Goal: Task Accomplishment & Management: Complete application form

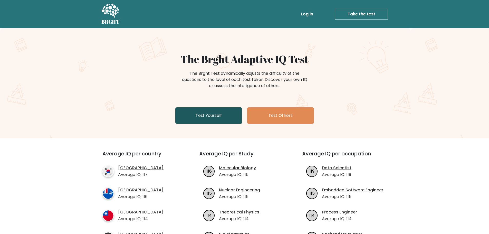
click at [202, 111] on link "Test Yourself" at bounding box center [208, 115] width 67 height 16
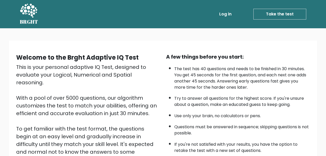
drag, startPoint x: 382, startPoint y: 0, endPoint x: 209, endPoint y: 87, distance: 193.3
click at [209, 87] on li "The test has 40 questions and needs to be finished in 30 minutes. You get 45 se…" at bounding box center [241, 76] width 135 height 27
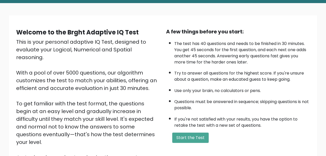
scroll to position [34, 0]
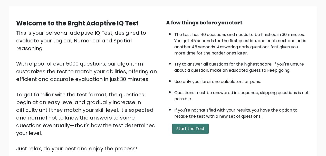
click at [186, 132] on button "Start the Test" at bounding box center [190, 128] width 36 height 10
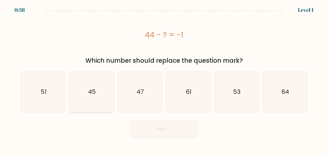
click at [98, 86] on icon "45" at bounding box center [92, 92] width 40 height 40
click at [164, 79] on input "b. 45" at bounding box center [164, 78] width 0 height 1
radio input "true"
click at [183, 130] on button "Next" at bounding box center [164, 129] width 67 height 16
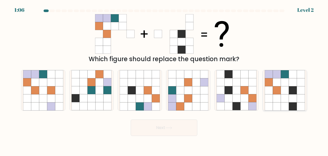
click at [290, 99] on icon at bounding box center [293, 98] width 8 height 8
click at [164, 79] on input "f." at bounding box center [164, 78] width 0 height 1
radio input "true"
click at [183, 129] on button "Next" at bounding box center [164, 127] width 67 height 16
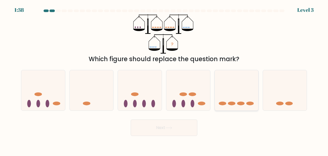
click at [238, 86] on icon at bounding box center [237, 90] width 44 height 36
click at [164, 79] on input "e." at bounding box center [164, 78] width 0 height 1
radio input "true"
click at [173, 133] on button "Next" at bounding box center [164, 127] width 67 height 16
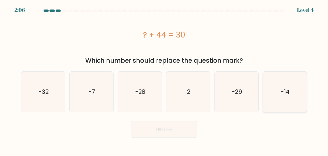
click at [296, 101] on icon "-14" at bounding box center [285, 92] width 40 height 40
click at [164, 79] on input "f. -14" at bounding box center [164, 78] width 0 height 1
radio input "true"
click at [182, 133] on button "Next" at bounding box center [164, 129] width 67 height 16
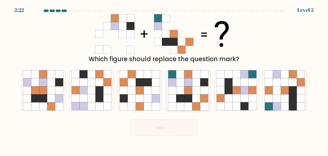
click at [190, 92] on icon at bounding box center [188, 90] width 8 height 8
click at [164, 79] on input "d." at bounding box center [164, 78] width 0 height 1
radio input "true"
click at [185, 126] on button "Next" at bounding box center [164, 127] width 67 height 16
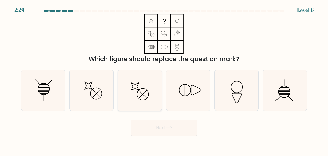
click at [145, 95] on icon at bounding box center [140, 90] width 40 height 40
click at [164, 79] on input "c." at bounding box center [164, 78] width 0 height 1
radio input "true"
click at [181, 125] on button "Next" at bounding box center [164, 127] width 67 height 16
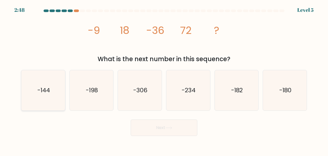
click at [49, 93] on text "-144" at bounding box center [43, 90] width 13 height 8
click at [164, 79] on input "a. -144" at bounding box center [164, 78] width 0 height 1
radio input "true"
click at [179, 130] on button "Next" at bounding box center [164, 127] width 67 height 16
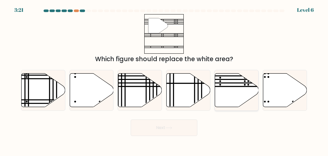
click at [233, 94] on icon at bounding box center [237, 90] width 44 height 34
click at [164, 79] on input "e." at bounding box center [164, 78] width 0 height 1
radio input "true"
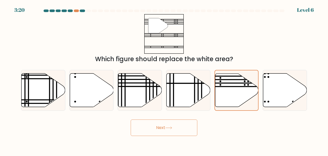
click at [175, 129] on button "Next" at bounding box center [164, 127] width 67 height 16
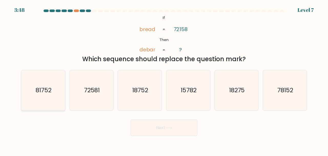
click at [50, 91] on text "81752" at bounding box center [44, 90] width 16 height 8
click at [164, 79] on input "a. 81752" at bounding box center [164, 78] width 0 height 1
radio input "true"
click at [158, 125] on button "Next" at bounding box center [164, 127] width 67 height 16
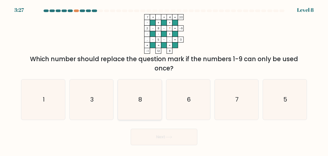
click at [145, 105] on icon "8" at bounding box center [140, 99] width 40 height 40
click at [164, 79] on input "c. 8" at bounding box center [164, 78] width 0 height 1
radio input "true"
click at [177, 132] on button "Next" at bounding box center [164, 137] width 67 height 16
click at [188, 136] on button "Next" at bounding box center [164, 137] width 67 height 16
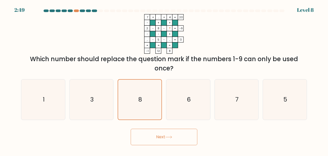
click at [165, 132] on button "Next" at bounding box center [164, 137] width 67 height 16
click at [152, 106] on icon "8" at bounding box center [140, 100] width 40 height 40
click at [164, 79] on input "c. 8" at bounding box center [164, 78] width 0 height 1
click at [168, 134] on button "Next" at bounding box center [164, 137] width 67 height 16
click at [146, 98] on icon "8" at bounding box center [140, 100] width 40 height 40
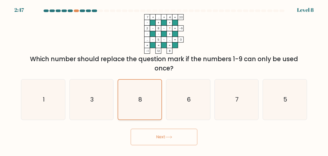
click at [164, 79] on input "c. 8" at bounding box center [164, 78] width 0 height 1
click at [146, 98] on icon "8" at bounding box center [140, 100] width 40 height 40
click at [164, 79] on input "c. 8" at bounding box center [164, 78] width 0 height 1
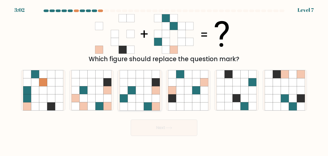
click at [144, 94] on icon at bounding box center [148, 98] width 8 height 8
click at [164, 79] on input "c." at bounding box center [164, 78] width 0 height 1
radio input "true"
click at [174, 126] on button "Next" at bounding box center [164, 127] width 67 height 16
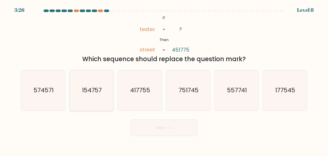
click at [109, 90] on icon "154757" at bounding box center [92, 90] width 40 height 40
click at [164, 79] on input "b. 154757" at bounding box center [164, 78] width 0 height 1
radio input "true"
click at [191, 130] on button "Next" at bounding box center [164, 127] width 67 height 16
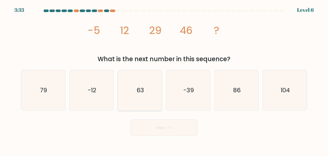
click at [132, 95] on icon "63" at bounding box center [140, 90] width 40 height 40
click at [164, 79] on input "c. 63" at bounding box center [164, 78] width 0 height 1
radio input "true"
click at [166, 124] on button "Next" at bounding box center [164, 127] width 67 height 16
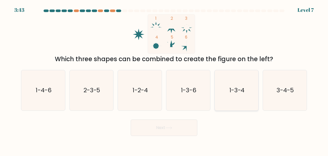
click at [223, 87] on icon "1-3-4" at bounding box center [237, 90] width 40 height 40
click at [164, 79] on input "e. 1-3-4" at bounding box center [164, 78] width 0 height 1
radio input "true"
click at [178, 134] on button "Next" at bounding box center [164, 127] width 67 height 16
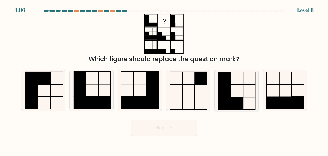
click at [239, 99] on rect at bounding box center [237, 103] width 12 height 12
click at [164, 79] on input "e." at bounding box center [164, 78] width 0 height 1
radio input "true"
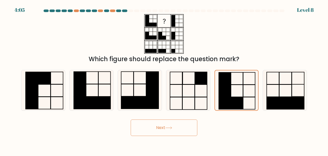
click at [183, 132] on button "Next" at bounding box center [164, 127] width 67 height 16
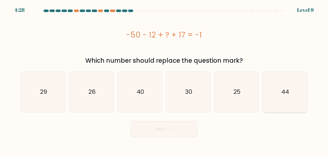
click at [297, 103] on icon "44" at bounding box center [285, 92] width 40 height 40
click at [164, 79] on input "f. 44" at bounding box center [164, 78] width 0 height 1
radio input "true"
click at [188, 132] on button "Next" at bounding box center [164, 129] width 67 height 16
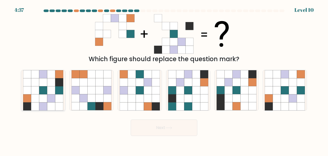
click at [35, 95] on icon at bounding box center [35, 98] width 8 height 8
click at [164, 79] on input "a." at bounding box center [164, 78] width 0 height 1
radio input "true"
click at [163, 131] on button "Next" at bounding box center [164, 127] width 67 height 16
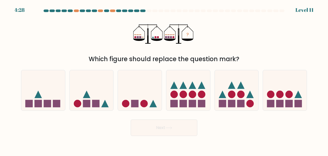
click at [156, 117] on div "Next" at bounding box center [164, 126] width 292 height 19
click at [152, 101] on icon at bounding box center [140, 90] width 44 height 36
click at [164, 79] on input "c." at bounding box center [164, 78] width 0 height 1
radio input "true"
click at [183, 136] on body "4:26 Level 11" at bounding box center [164, 78] width 328 height 156
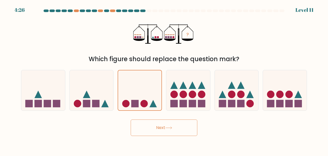
click at [188, 134] on button "Next" at bounding box center [164, 127] width 67 height 16
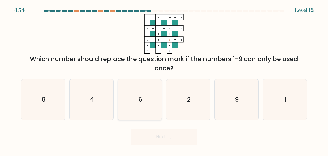
click at [150, 104] on icon "6" at bounding box center [140, 99] width 40 height 40
click at [164, 79] on input "c. 6" at bounding box center [164, 78] width 0 height 1
radio input "true"
click at [188, 138] on button "Next" at bounding box center [164, 137] width 67 height 16
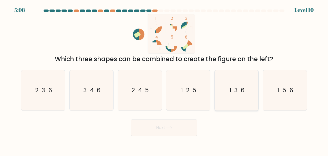
click at [244, 102] on icon "1-3-6" at bounding box center [237, 90] width 40 height 40
click at [164, 79] on input "e. 1-3-6" at bounding box center [164, 78] width 0 height 1
radio input "true"
click at [168, 128] on icon at bounding box center [168, 127] width 7 height 3
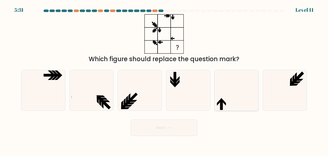
click at [234, 109] on icon at bounding box center [237, 90] width 40 height 40
click at [164, 79] on input "e." at bounding box center [164, 78] width 0 height 1
radio input "true"
click at [191, 127] on button "Next" at bounding box center [164, 127] width 67 height 16
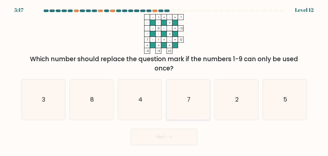
click at [205, 104] on icon "7" at bounding box center [188, 99] width 40 height 40
click at [164, 79] on input "d. 7" at bounding box center [164, 78] width 0 height 1
radio input "true"
click at [181, 138] on button "Next" at bounding box center [164, 137] width 67 height 16
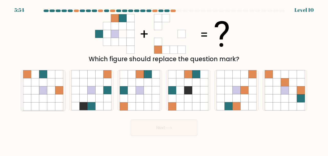
click at [33, 89] on icon at bounding box center [35, 90] width 8 height 8
click at [164, 79] on input "a." at bounding box center [164, 78] width 0 height 1
radio input "true"
click at [163, 126] on button "Next" at bounding box center [164, 127] width 67 height 16
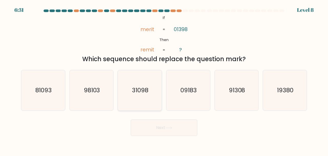
click at [137, 92] on text "31098" at bounding box center [140, 90] width 16 height 8
click at [164, 79] on input "c. 31098" at bounding box center [164, 78] width 0 height 1
radio input "true"
click at [170, 124] on button "Next" at bounding box center [164, 127] width 67 height 16
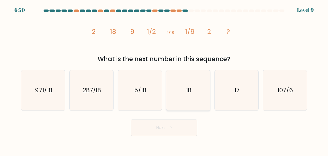
click at [189, 79] on icon "18" at bounding box center [188, 90] width 40 height 40
click at [164, 79] on input "d. 18" at bounding box center [164, 78] width 0 height 1
radio input "true"
click at [182, 126] on button "Next" at bounding box center [164, 127] width 67 height 16
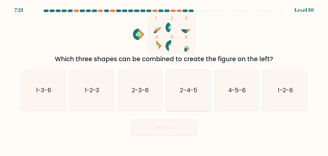
click at [201, 93] on icon "2-4-5" at bounding box center [188, 90] width 40 height 40
click at [164, 79] on input "d. 2-4-5" at bounding box center [164, 78] width 0 height 1
radio input "true"
click at [190, 126] on button "Next" at bounding box center [164, 127] width 67 height 16
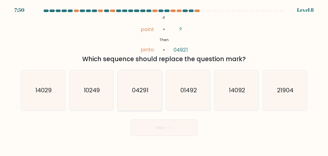
click at [152, 85] on icon "04291" at bounding box center [140, 90] width 40 height 40
click at [164, 79] on input "c. 04291" at bounding box center [164, 78] width 0 height 1
radio input "true"
click at [178, 85] on icon "01492" at bounding box center [188, 90] width 40 height 40
click at [164, 79] on input "d. 01492" at bounding box center [164, 78] width 0 height 1
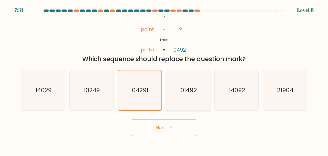
radio input "true"
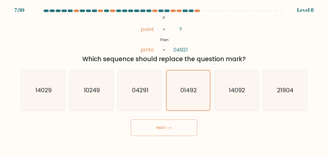
click at [182, 128] on button "Next" at bounding box center [164, 127] width 67 height 16
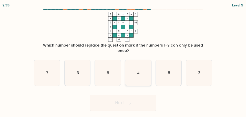
click at [139, 62] on icon "4" at bounding box center [138, 73] width 26 height 26
click at [123, 60] on input "d. 4" at bounding box center [123, 58] width 0 height 1
radio input "true"
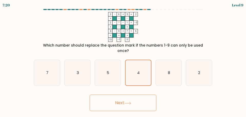
click at [121, 95] on button "Next" at bounding box center [123, 102] width 67 height 16
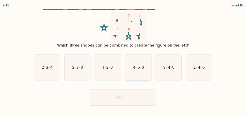
click at [150, 73] on icon "4-5-6" at bounding box center [138, 67] width 26 height 26
click at [123, 60] on input "d. 4-5-6" at bounding box center [123, 58] width 0 height 1
radio input "true"
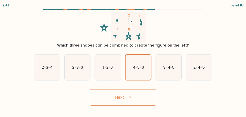
click at [142, 95] on button "Next" at bounding box center [123, 97] width 67 height 16
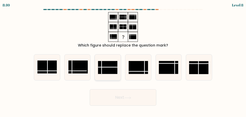
click at [112, 67] on line at bounding box center [107, 67] width 19 height 0
click at [123, 60] on input "c." at bounding box center [123, 58] width 0 height 1
radio input "true"
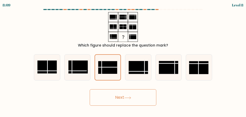
click at [150, 94] on button "Next" at bounding box center [123, 97] width 67 height 16
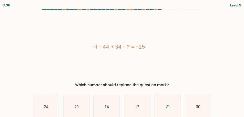
click at [117, 101] on icon "14" at bounding box center [107, 107] width 26 height 26
click at [122, 60] on input "c. 14" at bounding box center [122, 58] width 0 height 1
radio input "true"
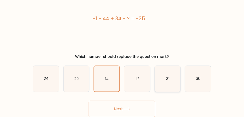
scroll to position [28, 0]
click at [150, 107] on button "Next" at bounding box center [122, 109] width 67 height 16
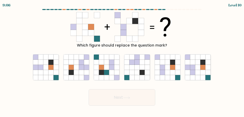
scroll to position [0, 0]
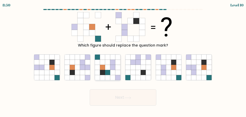
click at [104, 74] on icon at bounding box center [102, 72] width 5 height 5
click at [123, 60] on input "c." at bounding box center [123, 58] width 0 height 1
radio input "true"
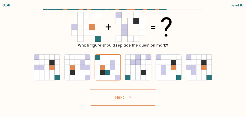
click at [134, 95] on button "Next" at bounding box center [123, 97] width 67 height 16
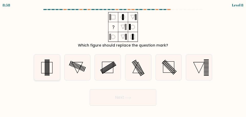
click at [50, 71] on icon at bounding box center [47, 67] width 26 height 26
click at [123, 60] on input "a." at bounding box center [123, 58] width 0 height 1
radio input "true"
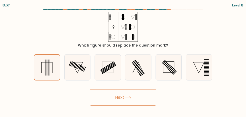
click at [119, 98] on button "Next" at bounding box center [123, 97] width 67 height 16
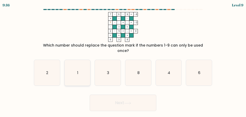
click at [70, 66] on icon "1" at bounding box center [78, 73] width 26 height 26
click at [123, 60] on input "b. 1" at bounding box center [123, 58] width 0 height 1
radio input "true"
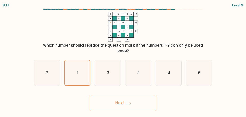
click at [113, 96] on button "Next" at bounding box center [123, 102] width 67 height 16
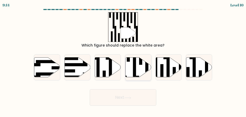
click at [146, 69] on rect at bounding box center [147, 66] width 3 height 28
click at [123, 60] on input "d." at bounding box center [123, 58] width 0 height 1
radio input "true"
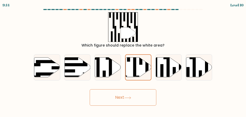
click at [141, 102] on button "Next" at bounding box center [123, 97] width 67 height 16
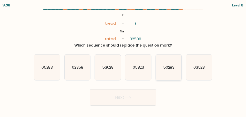
click at [169, 74] on icon "50283" at bounding box center [169, 67] width 26 height 26
click at [123, 60] on input "e. 50283" at bounding box center [123, 58] width 0 height 1
radio input "true"
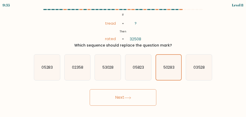
click at [148, 97] on button "Next" at bounding box center [123, 97] width 67 height 16
click at [132, 102] on button "Next" at bounding box center [123, 97] width 67 height 16
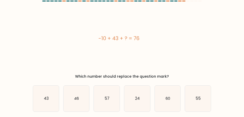
scroll to position [13, 0]
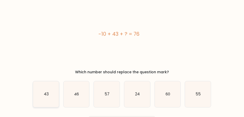
click at [41, 90] on icon "43" at bounding box center [46, 94] width 26 height 26
click at [122, 47] on input "a. 43" at bounding box center [122, 46] width 0 height 1
radio input "true"
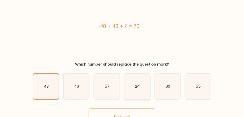
scroll to position [28, 0]
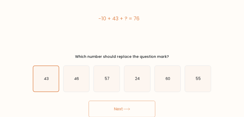
click at [142, 106] on button "Next" at bounding box center [122, 109] width 67 height 16
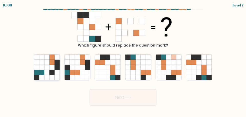
click at [48, 65] on icon at bounding box center [46, 67] width 5 height 5
click at [123, 60] on input "a." at bounding box center [123, 58] width 0 height 1
radio input "true"
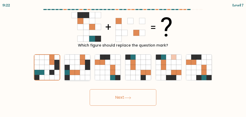
click at [79, 67] on icon at bounding box center [77, 67] width 5 height 5
click at [123, 60] on input "b." at bounding box center [123, 58] width 0 height 1
radio input "true"
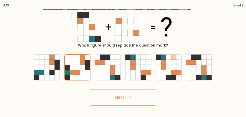
click at [132, 95] on button "Next" at bounding box center [123, 97] width 67 height 16
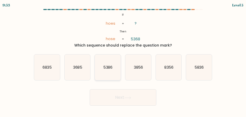
click at [108, 65] on text "5386" at bounding box center [107, 66] width 9 height 5
click at [123, 60] on input "c. 5386" at bounding box center [123, 58] width 0 height 1
radio input "true"
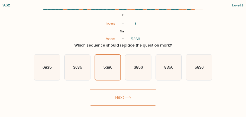
click at [146, 98] on button "Next" at bounding box center [123, 97] width 67 height 16
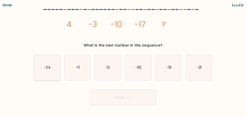
click at [50, 64] on icon "-24" at bounding box center [47, 67] width 26 height 26
click at [123, 60] on input "a. -24" at bounding box center [123, 58] width 0 height 1
radio input "true"
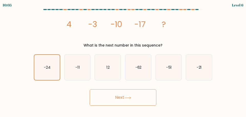
click at [133, 98] on button "Next" at bounding box center [123, 97] width 67 height 16
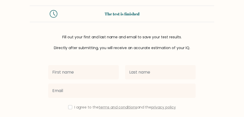
scroll to position [13, 0]
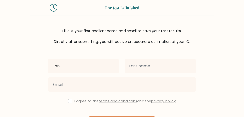
type input "Jan"
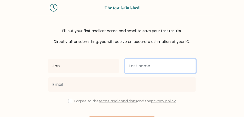
click at [132, 66] on input "text" at bounding box center [160, 66] width 71 height 14
type input "[PERSON_NAME]"
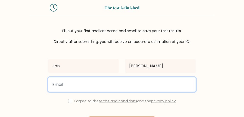
click at [88, 82] on input "email" at bounding box center [122, 84] width 148 height 14
click at [71, 90] on input "email" at bounding box center [122, 84] width 148 height 14
click at [72, 87] on input "email" at bounding box center [122, 84] width 148 height 14
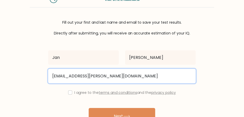
scroll to position [26, 0]
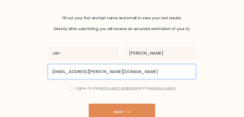
type input "jan.prokes@mujmail.cz"
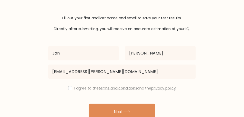
click at [75, 90] on label "I agree to the terms and conditions and the privacy policy" at bounding box center [126, 87] width 102 height 5
click at [70, 87] on input "checkbox" at bounding box center [70, 88] width 4 height 4
checkbox input "true"
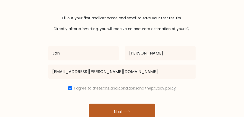
click at [122, 110] on button "Next" at bounding box center [122, 111] width 67 height 16
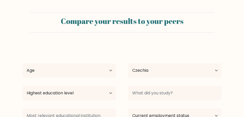
select select "CZ"
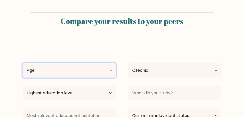
click at [111, 71] on select "Age Under [DEMOGRAPHIC_DATA] [DEMOGRAPHIC_DATA] [DEMOGRAPHIC_DATA] [DEMOGRAPHIC…" at bounding box center [69, 70] width 93 height 14
select select "45_54"
click at [23, 63] on select "Age Under [DEMOGRAPHIC_DATA] [DEMOGRAPHIC_DATA] [DEMOGRAPHIC_DATA] [DEMOGRAPHIC…" at bounding box center [69, 70] width 93 height 14
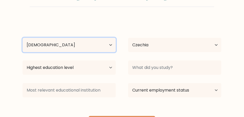
scroll to position [26, 0]
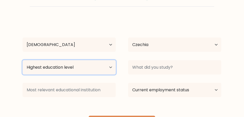
click at [111, 64] on select "Highest education level No schooling Primary Lower Secondary Upper Secondary Oc…" at bounding box center [69, 67] width 93 height 14
select select "masters_degree"
click at [23, 60] on select "Highest education level No schooling Primary Lower Secondary Upper Secondary Oc…" at bounding box center [69, 67] width 93 height 14
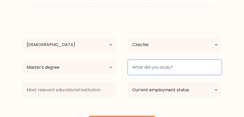
click at [149, 62] on input at bounding box center [174, 67] width 93 height 14
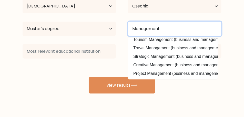
scroll to position [48, 0]
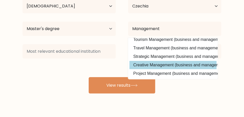
click at [204, 66] on option "Creative Management (business and management)" at bounding box center [173, 65] width 87 height 8
type input "Creative Management"
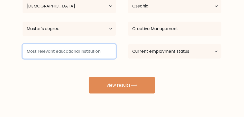
click at [57, 54] on input at bounding box center [69, 51] width 93 height 14
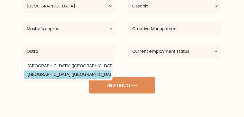
click at [59, 73] on option "VŠB - Technická univerzita Ostrava (Czech Republic)" at bounding box center [67, 74] width 87 height 8
type input "VŠB - Technická [GEOGRAPHIC_DATA]"
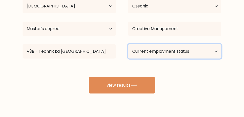
click at [182, 52] on select "Current employment status Employed Student Retired Other / prefer not to answer" at bounding box center [174, 51] width 93 height 14
select select "other"
click at [128, 44] on select "Current employment status Employed Student Retired Other / prefer not to answer" at bounding box center [174, 51] width 93 height 14
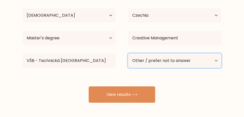
scroll to position [51, 0]
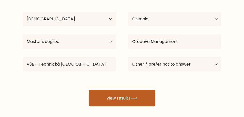
click at [142, 101] on button "View results" at bounding box center [122, 98] width 67 height 16
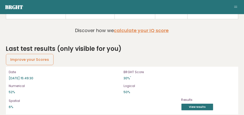
scroll to position [1480, 0]
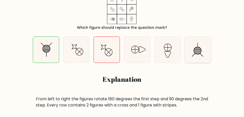
scroll to position [103, 0]
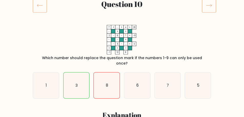
scroll to position [77, 0]
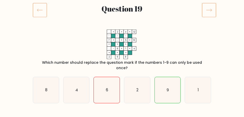
scroll to position [77, 0]
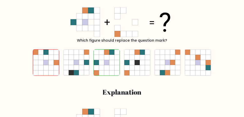
scroll to position [90, 0]
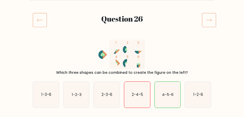
scroll to position [64, 0]
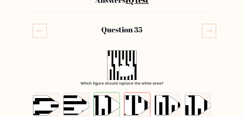
scroll to position [64, 0]
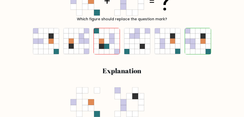
scroll to position [128, 0]
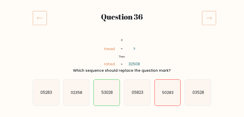
scroll to position [77, 0]
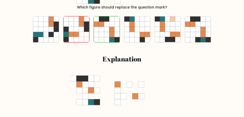
scroll to position [128, 0]
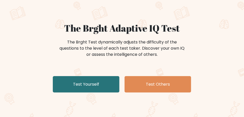
scroll to position [38, 0]
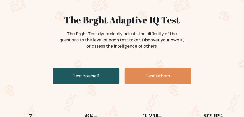
click at [107, 77] on link "Test Yourself" at bounding box center [86, 76] width 67 height 16
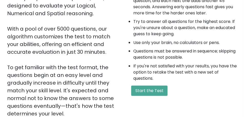
scroll to position [115, 0]
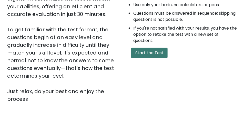
click at [159, 56] on button "Start the Test" at bounding box center [149, 53] width 36 height 10
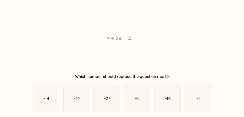
scroll to position [13, 0]
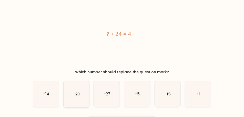
click at [81, 92] on icon "-20" at bounding box center [77, 94] width 26 height 26
click at [122, 47] on input "b. -20" at bounding box center [122, 46] width 0 height 1
radio input "true"
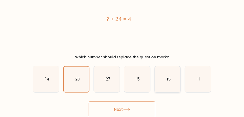
scroll to position [28, 0]
click at [140, 106] on button "Next" at bounding box center [122, 109] width 67 height 16
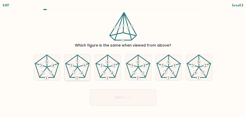
click at [84, 70] on icon at bounding box center [78, 67] width 26 height 26
click at [123, 60] on input "b." at bounding box center [123, 58] width 0 height 1
radio input "true"
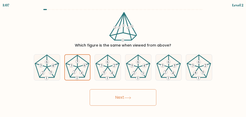
click at [126, 94] on button "Next" at bounding box center [123, 97] width 67 height 16
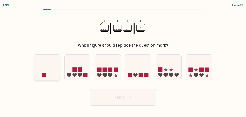
drag, startPoint x: 48, startPoint y: 76, endPoint x: 55, endPoint y: 78, distance: 7.1
click at [48, 76] on icon at bounding box center [47, 66] width 26 height 21
click at [123, 60] on input "a." at bounding box center [123, 58] width 0 height 1
radio input "true"
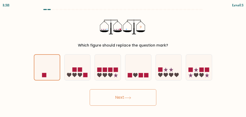
click at [119, 97] on button "Next" at bounding box center [123, 97] width 67 height 16
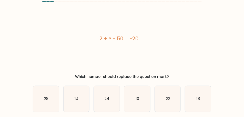
scroll to position [13, 0]
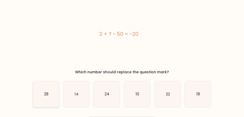
click at [52, 91] on icon "28" at bounding box center [46, 94] width 26 height 26
click at [122, 47] on input "a. 28" at bounding box center [122, 46] width 0 height 1
radio input "true"
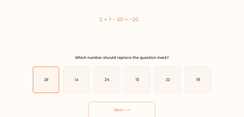
scroll to position [28, 0]
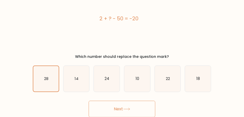
click at [138, 104] on button "Next" at bounding box center [122, 109] width 67 height 16
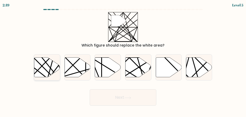
click at [43, 65] on icon at bounding box center [55, 78] width 50 height 51
click at [123, 60] on input "a." at bounding box center [123, 58] width 0 height 1
radio input "true"
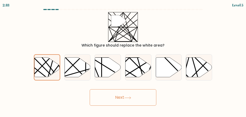
click at [134, 94] on button "Next" at bounding box center [123, 97] width 67 height 16
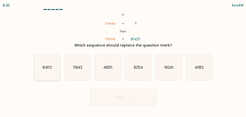
click at [51, 68] on text "84112" at bounding box center [47, 66] width 9 height 5
click at [123, 60] on input "a. 84112" at bounding box center [123, 58] width 0 height 1
radio input "true"
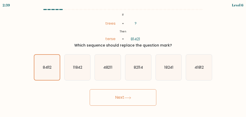
click at [152, 100] on button "Next" at bounding box center [123, 97] width 67 height 16
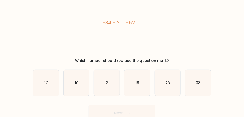
scroll to position [26, 0]
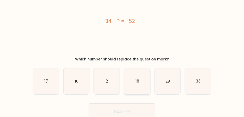
click at [133, 82] on icon "18" at bounding box center [137, 81] width 26 height 26
click at [122, 34] on input "d. 18" at bounding box center [122, 33] width 0 height 1
radio input "true"
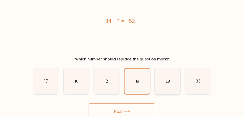
scroll to position [28, 0]
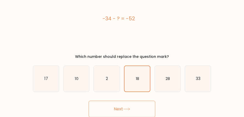
click at [142, 109] on button "Next" at bounding box center [122, 109] width 67 height 16
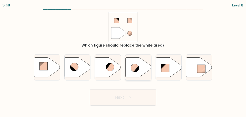
click at [141, 68] on icon at bounding box center [138, 67] width 26 height 20
click at [123, 60] on input "d." at bounding box center [123, 58] width 0 height 1
radio input "true"
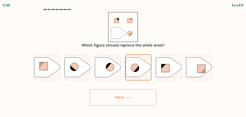
click at [139, 97] on button "Next" at bounding box center [123, 97] width 67 height 16
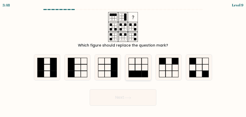
click at [144, 73] on rect at bounding box center [145, 74] width 6 height 6
click at [123, 60] on input "d." at bounding box center [123, 58] width 0 height 1
radio input "true"
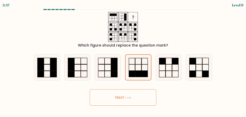
click at [145, 102] on button "Next" at bounding box center [123, 97] width 67 height 16
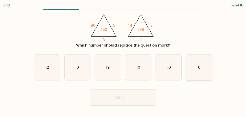
click at [210, 69] on icon "6" at bounding box center [199, 67] width 26 height 26
click at [123, 60] on input "f. 6" at bounding box center [123, 58] width 0 height 1
radio input "true"
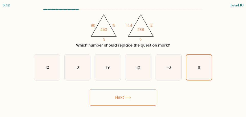
click at [143, 97] on button "Next" at bounding box center [123, 97] width 67 height 16
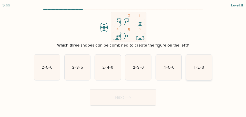
click at [199, 68] on text "1-2-3" at bounding box center [200, 66] width 10 height 5
click at [123, 60] on input "f. 1-2-3" at bounding box center [123, 58] width 0 height 1
radio input "true"
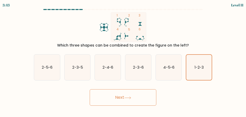
click at [141, 96] on button "Next" at bounding box center [123, 97] width 67 height 16
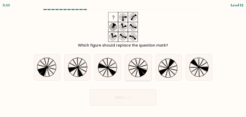
click at [141, 68] on icon at bounding box center [142, 67] width 9 height 4
click at [123, 60] on input "d." at bounding box center [123, 58] width 0 height 1
radio input "true"
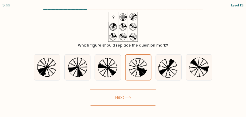
click at [145, 103] on button "Next" at bounding box center [123, 97] width 67 height 16
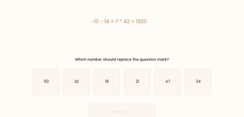
scroll to position [26, 0]
click at [52, 86] on icon "50" at bounding box center [46, 81] width 26 height 26
click at [122, 34] on input "a. 50" at bounding box center [122, 33] width 0 height 1
radio input "true"
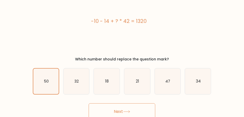
scroll to position [28, 0]
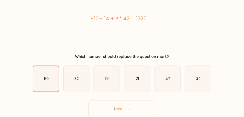
click at [144, 106] on button "Next" at bounding box center [122, 109] width 67 height 16
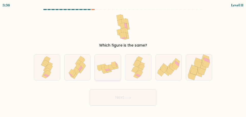
click at [114, 70] on icon at bounding box center [108, 67] width 26 height 16
click at [123, 60] on input "c." at bounding box center [123, 58] width 0 height 1
radio input "true"
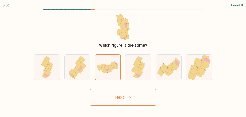
click at [146, 99] on button "Next" at bounding box center [123, 97] width 67 height 16
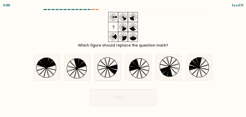
click at [102, 66] on icon at bounding box center [103, 64] width 10 height 6
click at [123, 60] on input "c." at bounding box center [123, 58] width 0 height 1
radio input "true"
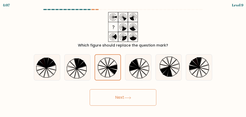
click at [127, 97] on icon at bounding box center [127, 97] width 7 height 3
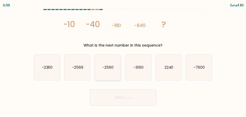
click at [116, 74] on icon "-2560" at bounding box center [108, 67] width 26 height 26
click at [123, 60] on input "c. -2560" at bounding box center [123, 58] width 0 height 1
radio input "true"
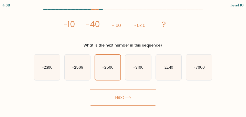
click at [138, 94] on button "Next" at bounding box center [123, 97] width 67 height 16
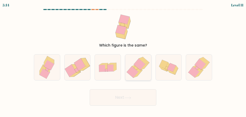
click at [139, 73] on icon at bounding box center [138, 73] width 9 height 7
click at [123, 60] on input "d." at bounding box center [123, 58] width 0 height 1
radio input "true"
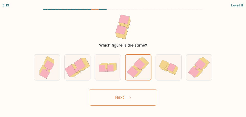
click at [154, 101] on button "Next" at bounding box center [123, 97] width 67 height 16
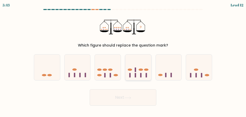
click at [146, 72] on icon at bounding box center [138, 66] width 26 height 21
click at [123, 60] on input "d." at bounding box center [123, 58] width 0 height 1
radio input "true"
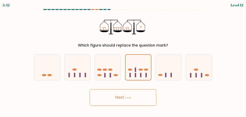
click at [148, 96] on button "Next" at bounding box center [123, 97] width 67 height 16
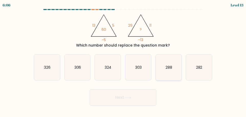
click at [176, 69] on icon "288" at bounding box center [169, 67] width 26 height 26
click at [123, 60] on input "e. 288" at bounding box center [123, 58] width 0 height 1
radio input "true"
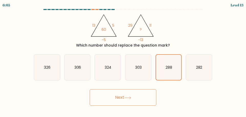
click at [140, 98] on button "Next" at bounding box center [123, 97] width 67 height 16
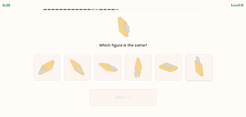
click at [187, 72] on div at bounding box center [199, 67] width 26 height 26
click at [123, 60] on input "f." at bounding box center [123, 58] width 0 height 1
radio input "true"
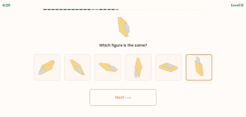
click at [154, 93] on button "Next" at bounding box center [123, 97] width 67 height 16
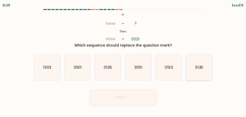
click at [204, 77] on icon "5130" at bounding box center [199, 67] width 26 height 26
click at [123, 60] on input "f. 5130" at bounding box center [123, 58] width 0 height 1
radio input "true"
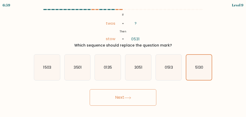
click at [145, 92] on button "Next" at bounding box center [123, 97] width 67 height 16
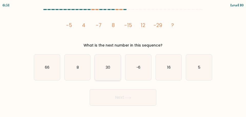
click at [105, 79] on icon "30" at bounding box center [108, 67] width 26 height 26
click at [123, 60] on input "c. 30" at bounding box center [123, 58] width 0 height 1
radio input "true"
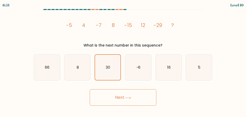
click at [139, 101] on button "Next" at bounding box center [123, 97] width 67 height 16
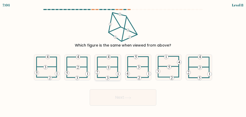
click at [97, 68] on 110 at bounding box center [97, 67] width 0 height 20
click at [123, 60] on input "c." at bounding box center [123, 58] width 0 height 1
radio input "true"
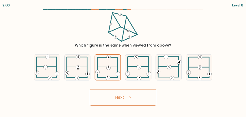
click at [129, 95] on button "Next" at bounding box center [123, 97] width 67 height 16
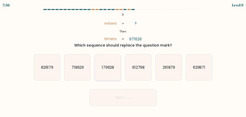
click at [102, 63] on icon "179628" at bounding box center [108, 67] width 26 height 26
click at [123, 60] on input "c. 179628" at bounding box center [123, 58] width 0 height 1
radio input "true"
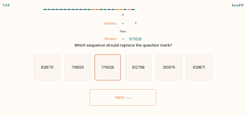
click at [121, 96] on button "Next" at bounding box center [123, 97] width 67 height 16
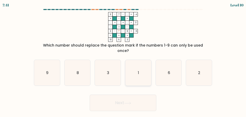
click at [140, 76] on icon "1" at bounding box center [138, 73] width 26 height 26
click at [123, 60] on input "d. 1" at bounding box center [123, 58] width 0 height 1
radio input "true"
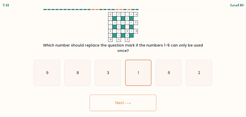
click at [136, 104] on button "Next" at bounding box center [123, 102] width 67 height 16
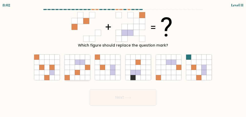
click at [83, 69] on icon at bounding box center [82, 67] width 5 height 5
click at [123, 60] on input "b." at bounding box center [123, 58] width 0 height 1
radio input "true"
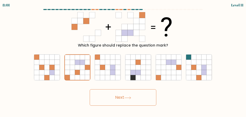
click at [130, 101] on button "Next" at bounding box center [123, 97] width 67 height 16
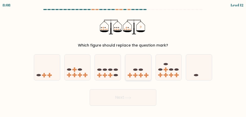
click at [141, 66] on icon at bounding box center [138, 66] width 26 height 21
click at [123, 60] on input "d." at bounding box center [123, 58] width 0 height 1
radio input "true"
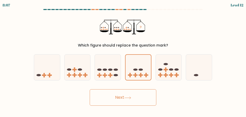
click at [134, 96] on button "Next" at bounding box center [123, 97] width 67 height 16
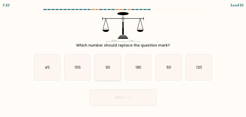
click at [106, 71] on icon "90" at bounding box center [108, 67] width 26 height 26
click at [123, 60] on input "c. 90" at bounding box center [123, 58] width 0 height 1
radio input "true"
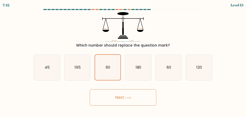
click at [120, 93] on button "Next" at bounding box center [123, 97] width 67 height 16
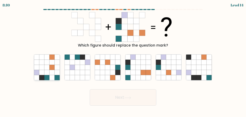
click at [50, 68] on icon at bounding box center [52, 67] width 5 height 5
click at [123, 60] on input "a." at bounding box center [123, 58] width 0 height 1
radio input "true"
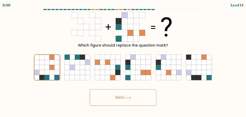
click at [123, 100] on button "Next" at bounding box center [123, 97] width 67 height 16
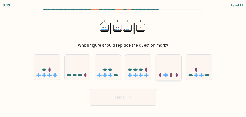
click at [176, 79] on div at bounding box center [169, 67] width 26 height 26
click at [123, 60] on input "e." at bounding box center [123, 58] width 0 height 1
radio input "true"
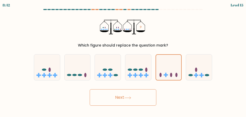
click at [144, 97] on button "Next" at bounding box center [123, 97] width 67 height 16
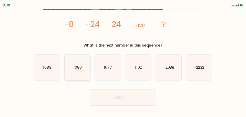
click at [80, 71] on icon "1080" at bounding box center [78, 67] width 26 height 26
click at [123, 60] on input "b. 1080" at bounding box center [123, 58] width 0 height 1
radio input "true"
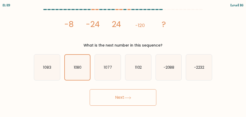
click at [122, 96] on button "Next" at bounding box center [123, 97] width 67 height 16
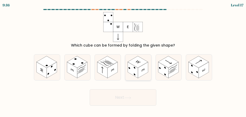
click at [140, 75] on rect at bounding box center [143, 70] width 10 height 16
click at [123, 60] on input "d." at bounding box center [123, 58] width 0 height 1
radio input "true"
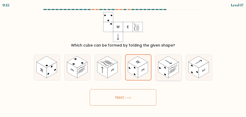
click at [168, 74] on rect at bounding box center [163, 70] width 10 height 16
click at [123, 60] on input "e." at bounding box center [123, 58] width 0 height 1
radio input "true"
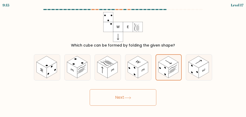
click at [143, 93] on button "Next" at bounding box center [123, 97] width 67 height 16
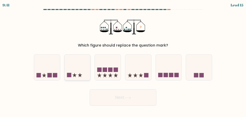
click at [68, 67] on icon at bounding box center [78, 66] width 26 height 21
click at [123, 60] on input "b." at bounding box center [123, 58] width 0 height 1
radio input "true"
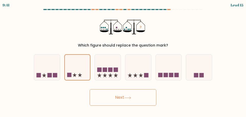
click at [141, 96] on button "Next" at bounding box center [123, 97] width 67 height 16
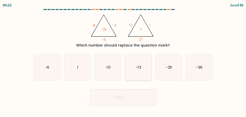
click at [140, 72] on icon "-13" at bounding box center [138, 67] width 26 height 26
click at [123, 60] on input "d. -13" at bounding box center [123, 58] width 0 height 1
radio input "true"
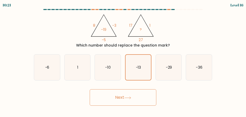
click at [140, 98] on button "Next" at bounding box center [123, 97] width 67 height 16
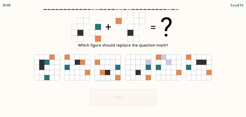
click at [118, 71] on icon at bounding box center [118, 72] width 5 height 5
click at [123, 60] on input "c." at bounding box center [123, 58] width 0 height 1
radio input "true"
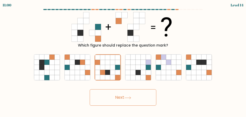
click at [134, 94] on button "Next" at bounding box center [123, 97] width 67 height 16
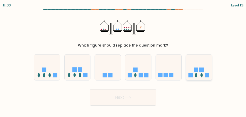
click at [203, 76] on icon at bounding box center [199, 66] width 26 height 21
click at [123, 60] on input "f." at bounding box center [123, 58] width 0 height 1
radio input "true"
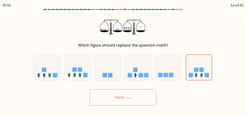
click at [147, 97] on button "Next" at bounding box center [123, 97] width 67 height 16
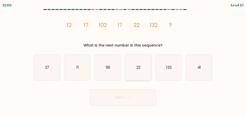
click at [134, 73] on icon "22" at bounding box center [138, 67] width 26 height 26
click at [123, 60] on input "d. 22" at bounding box center [123, 58] width 0 height 1
radio input "true"
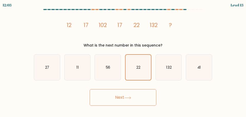
click at [131, 92] on button "Next" at bounding box center [123, 97] width 67 height 16
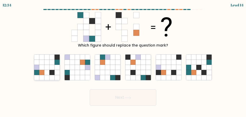
click at [43, 64] on icon at bounding box center [41, 62] width 5 height 5
click at [123, 60] on input "a." at bounding box center [123, 58] width 0 height 1
radio input "true"
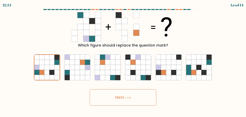
click at [131, 92] on button "Next" at bounding box center [123, 97] width 67 height 16
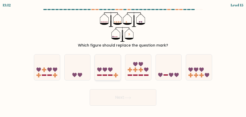
click at [105, 76] on icon at bounding box center [108, 66] width 26 height 21
click at [123, 60] on input "c." at bounding box center [123, 58] width 0 height 1
radio input "true"
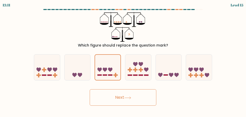
click at [136, 94] on button "Next" at bounding box center [123, 97] width 67 height 16
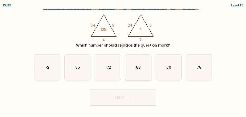
click at [143, 74] on icon "88" at bounding box center [138, 67] width 26 height 26
click at [123, 60] on input "d. 88" at bounding box center [123, 58] width 0 height 1
radio input "true"
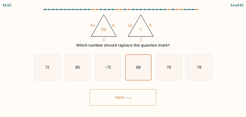
click at [145, 93] on button "Next" at bounding box center [123, 97] width 67 height 16
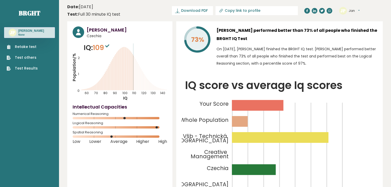
drag, startPoint x: 482, startPoint y: 0, endPoint x: 26, endPoint y: 46, distance: 458.6
click at [26, 46] on link "Retake test" at bounding box center [22, 46] width 31 height 5
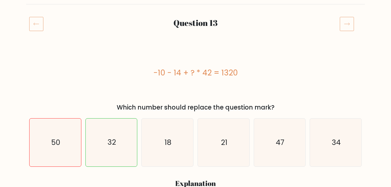
scroll to position [62, 0]
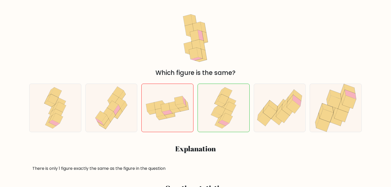
scroll to position [82, 0]
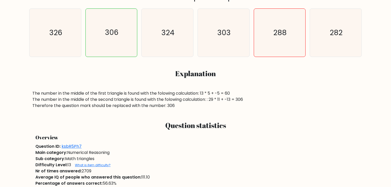
scroll to position [205, 0]
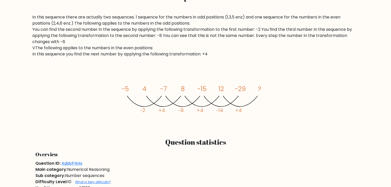
scroll to position [246, 0]
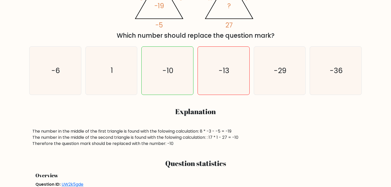
scroll to position [103, 0]
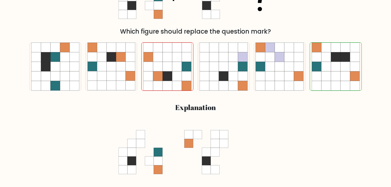
scroll to position [144, 0]
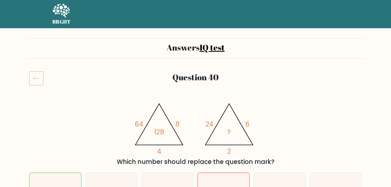
scroll to position [21, 0]
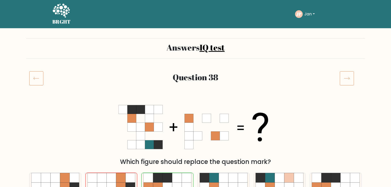
scroll to position [128, 0]
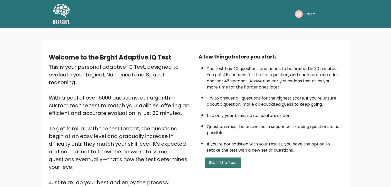
click at [230, 165] on button "Start the Test" at bounding box center [223, 162] width 36 height 10
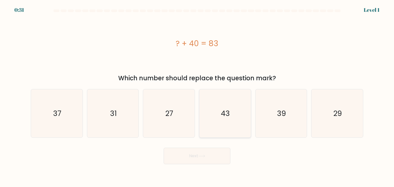
click at [219, 119] on icon "43" at bounding box center [225, 113] width 48 height 48
click at [197, 96] on input "d. 43" at bounding box center [197, 95] width 0 height 3
radio input "true"
click at [209, 154] on button "Next" at bounding box center [197, 156] width 67 height 16
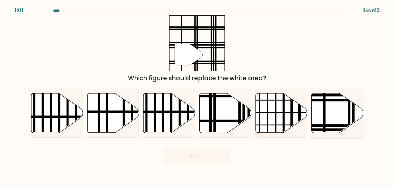
click at [341, 121] on icon at bounding box center [338, 112] width 52 height 39
click at [197, 96] on input "f." at bounding box center [197, 95] width 0 height 3
radio input "true"
click at [214, 156] on button "Next" at bounding box center [197, 156] width 67 height 16
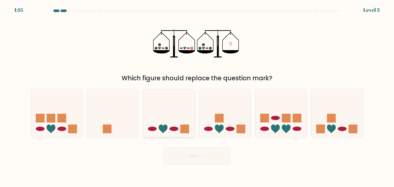
click at [183, 130] on rect at bounding box center [185, 128] width 9 height 9
click at [197, 96] on input "c." at bounding box center [197, 95] width 0 height 3
radio input "true"
click at [229, 156] on button "Next" at bounding box center [197, 156] width 67 height 16
click at [220, 158] on button "Next" at bounding box center [197, 156] width 67 height 16
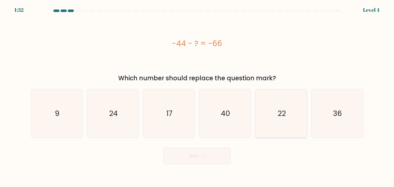
click at [295, 109] on icon "22" at bounding box center [281, 113] width 48 height 48
click at [197, 96] on input "e. 22" at bounding box center [197, 95] width 0 height 3
radio input "true"
click at [222, 158] on button "Next" at bounding box center [197, 156] width 67 height 16
click at [209, 160] on button "Next" at bounding box center [197, 156] width 67 height 16
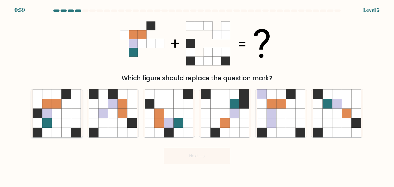
click at [64, 123] on icon at bounding box center [67, 123] width 10 height 10
click at [197, 96] on input "a." at bounding box center [197, 95] width 0 height 3
radio input "true"
click at [220, 159] on button "Next" at bounding box center [197, 156] width 67 height 16
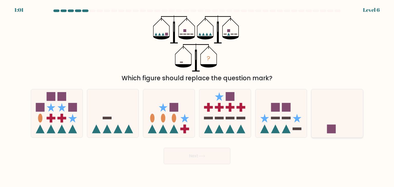
click at [331, 129] on rect at bounding box center [331, 128] width 9 height 9
click at [197, 96] on input "f." at bounding box center [197, 95] width 0 height 3
radio input "true"
click at [218, 159] on button "Next" at bounding box center [197, 156] width 67 height 16
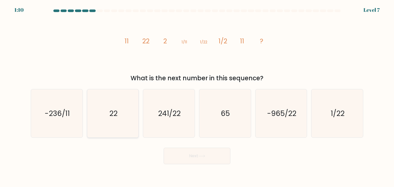
click at [113, 111] on text "22" at bounding box center [113, 113] width 8 height 10
click at [197, 96] on input "b. 22" at bounding box center [197, 95] width 0 height 3
radio input "true"
click at [216, 163] on button "Next" at bounding box center [197, 156] width 67 height 16
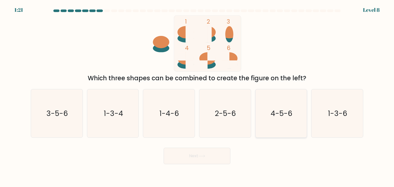
click at [282, 118] on text "4-5-6" at bounding box center [282, 113] width 22 height 10
click at [197, 96] on input "e. 4-5-6" at bounding box center [197, 95] width 0 height 3
radio input "true"
click at [217, 157] on button "Next" at bounding box center [197, 156] width 67 height 16
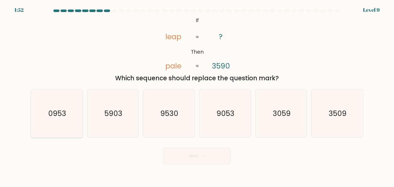
click at [72, 123] on icon "0953" at bounding box center [57, 113] width 48 height 48
click at [197, 96] on input "a. 0953" at bounding box center [197, 95] width 0 height 3
radio input "true"
click at [223, 160] on button "Next" at bounding box center [197, 156] width 67 height 16
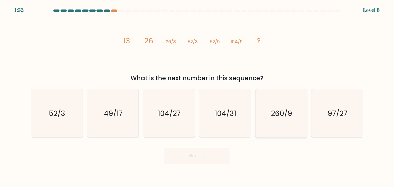
click at [291, 124] on icon "260/9" at bounding box center [281, 113] width 48 height 48
click at [197, 96] on input "e. 260/9" at bounding box center [197, 95] width 0 height 3
radio input "true"
click at [212, 154] on button "Next" at bounding box center [197, 156] width 67 height 16
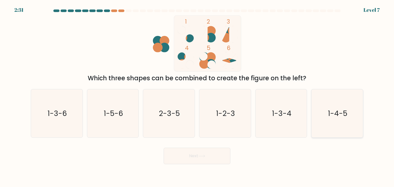
click at [351, 118] on icon "1-4-5" at bounding box center [337, 113] width 48 height 48
click at [197, 96] on input "f. 1-4-5" at bounding box center [197, 95] width 0 height 3
radio input "true"
click at [225, 161] on button "Next" at bounding box center [197, 156] width 67 height 16
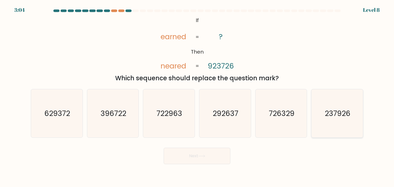
click at [350, 126] on icon "237926" at bounding box center [337, 113] width 48 height 48
click at [197, 96] on input "f. 237926" at bounding box center [197, 95] width 0 height 3
radio input "true"
click at [214, 164] on body "3:03 Level 8 If" at bounding box center [197, 93] width 394 height 187
click at [212, 154] on button "Next" at bounding box center [197, 156] width 67 height 16
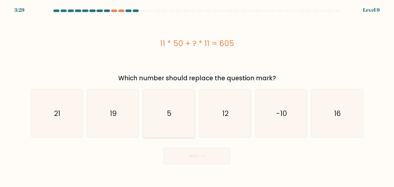
click at [184, 118] on icon "5" at bounding box center [169, 113] width 48 height 48
click at [197, 96] on input "c. 5" at bounding box center [197, 95] width 0 height 3
radio input "true"
click at [212, 158] on button "Next" at bounding box center [197, 156] width 67 height 16
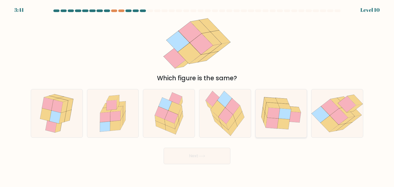
click at [288, 132] on icon at bounding box center [281, 113] width 52 height 42
click at [197, 96] on input "e." at bounding box center [197, 95] width 0 height 3
radio input "true"
click at [219, 157] on button "Next" at bounding box center [197, 156] width 67 height 16
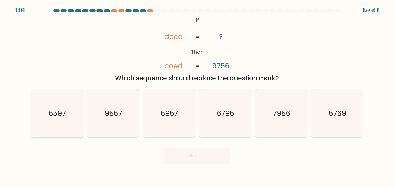
click at [69, 119] on icon "6597" at bounding box center [57, 113] width 48 height 48
click at [197, 96] on input "a. 6597" at bounding box center [197, 95] width 0 height 3
radio input "true"
click at [198, 151] on button "Next" at bounding box center [197, 156] width 67 height 16
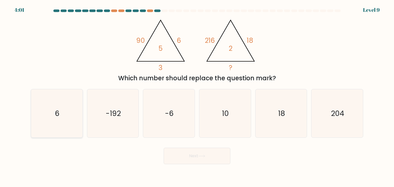
click at [64, 118] on icon "6" at bounding box center [57, 113] width 48 height 48
click at [197, 96] on input "a. 6" at bounding box center [197, 95] width 0 height 3
radio input "true"
click at [194, 160] on button "Next" at bounding box center [197, 156] width 67 height 16
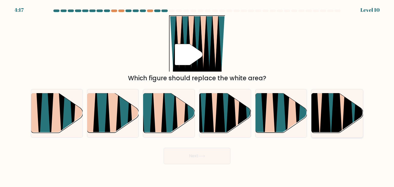
click at [342, 112] on icon at bounding box center [342, 93] width 11 height 103
click at [197, 96] on input "f." at bounding box center [197, 95] width 0 height 3
radio input "true"
click at [213, 155] on button "Next" at bounding box center [197, 156] width 67 height 16
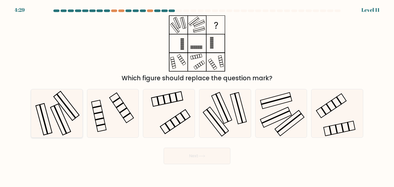
click at [60, 108] on icon at bounding box center [57, 113] width 48 height 48
click at [197, 96] on input "a." at bounding box center [197, 95] width 0 height 3
radio input "true"
click at [201, 160] on button "Next" at bounding box center [197, 156] width 67 height 16
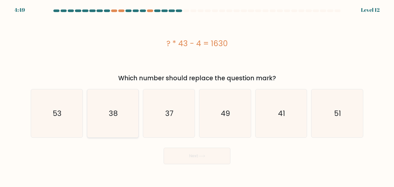
click at [126, 112] on icon "38" at bounding box center [113, 113] width 48 height 48
click at [197, 96] on input "b. 38" at bounding box center [197, 95] width 0 height 3
radio input "true"
click at [215, 159] on button "Next" at bounding box center [197, 156] width 67 height 16
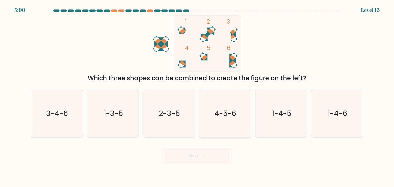
click at [235, 109] on text "4-5-6" at bounding box center [226, 113] width 22 height 10
click at [197, 96] on input "d. 4-5-6" at bounding box center [197, 95] width 0 height 3
radio input "true"
click at [215, 155] on button "Next" at bounding box center [197, 156] width 67 height 16
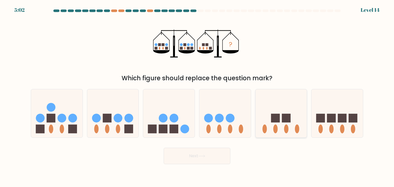
click at [285, 116] on rect at bounding box center [286, 118] width 9 height 9
click at [197, 96] on input "e." at bounding box center [197, 95] width 0 height 3
radio input "true"
click at [231, 155] on div "Next" at bounding box center [197, 154] width 339 height 20
click at [223, 157] on button "Next" at bounding box center [197, 156] width 67 height 16
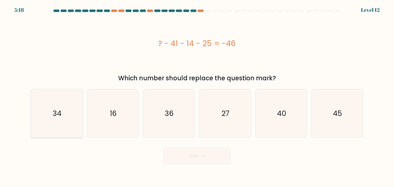
click at [67, 117] on icon "34" at bounding box center [57, 113] width 48 height 48
click at [197, 96] on input "a. 34" at bounding box center [197, 95] width 0 height 3
radio input "true"
click at [201, 150] on button "Next" at bounding box center [197, 156] width 67 height 16
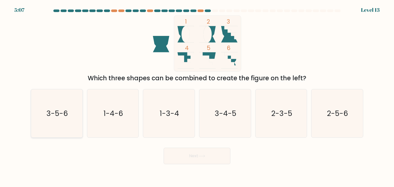
click at [47, 120] on icon "3-5-6" at bounding box center [57, 113] width 48 height 48
click at [197, 96] on input "a. 3-5-6" at bounding box center [197, 95] width 0 height 3
radio input "true"
click at [187, 155] on button "Next" at bounding box center [197, 156] width 67 height 16
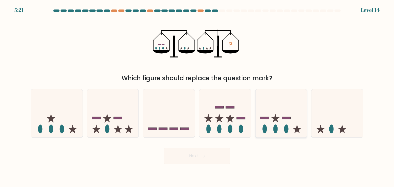
click at [290, 131] on icon at bounding box center [281, 113] width 52 height 43
click at [197, 96] on input "e." at bounding box center [197, 95] width 0 height 3
radio input "true"
click at [213, 156] on button "Next" at bounding box center [197, 156] width 67 height 16
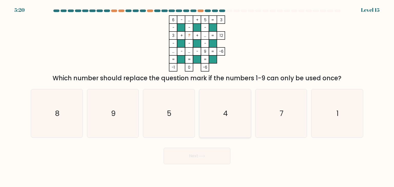
click at [233, 121] on icon "4" at bounding box center [225, 113] width 48 height 48
click at [197, 96] on input "d. 4" at bounding box center [197, 95] width 0 height 3
radio input "true"
click at [216, 156] on button "Next" at bounding box center [197, 156] width 67 height 16
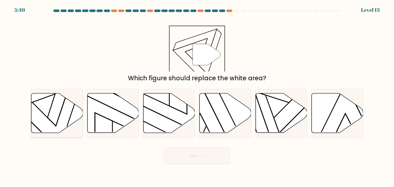
click at [40, 96] on icon at bounding box center [57, 112] width 52 height 39
click at [197, 96] on input "a." at bounding box center [197, 95] width 0 height 3
radio input "true"
click at [190, 154] on button "Next" at bounding box center [197, 156] width 67 height 16
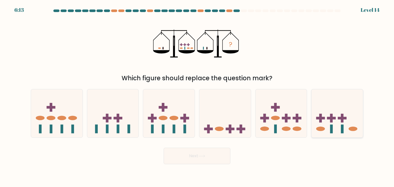
click at [351, 136] on div at bounding box center [337, 113] width 52 height 49
click at [197, 96] on input "f." at bounding box center [197, 95] width 0 height 3
radio input "true"
click at [200, 157] on icon at bounding box center [201, 156] width 7 height 3
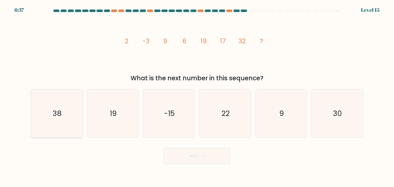
click at [57, 117] on text "38" at bounding box center [57, 113] width 9 height 10
click at [197, 96] on input "a. 38" at bounding box center [197, 95] width 0 height 3
radio input "true"
click at [198, 154] on button "Next" at bounding box center [197, 156] width 67 height 16
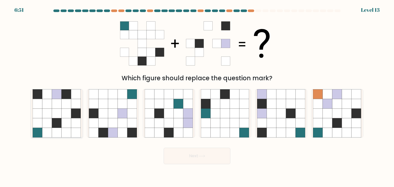
click at [56, 116] on icon at bounding box center [57, 113] width 10 height 10
click at [197, 96] on input "a." at bounding box center [197, 95] width 0 height 3
radio input "true"
click at [190, 152] on button "Next" at bounding box center [197, 156] width 67 height 16
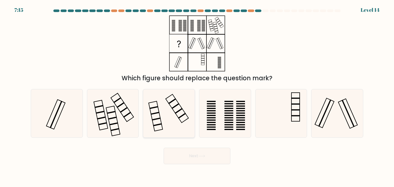
click at [190, 117] on icon at bounding box center [169, 113] width 48 height 48
click at [197, 96] on input "c." at bounding box center [197, 95] width 0 height 3
radio input "true"
click at [223, 158] on button "Next" at bounding box center [197, 156] width 67 height 16
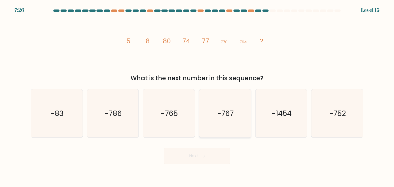
click at [219, 104] on icon "-767" at bounding box center [225, 113] width 48 height 48
click at [197, 96] on input "d. -767" at bounding box center [197, 95] width 0 height 3
radio input "true"
click at [199, 157] on button "Next" at bounding box center [197, 156] width 67 height 16
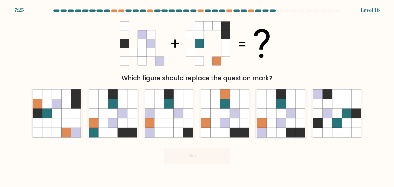
click at [273, 112] on icon at bounding box center [272, 113] width 10 height 10
click at [197, 96] on input "e." at bounding box center [197, 95] width 0 height 3
radio input "true"
click at [203, 157] on icon at bounding box center [201, 156] width 7 height 3
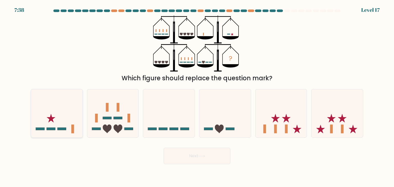
click at [51, 110] on icon at bounding box center [57, 113] width 52 height 43
click at [197, 96] on input "a." at bounding box center [197, 95] width 0 height 3
radio input "true"
click at [202, 152] on button "Next" at bounding box center [197, 156] width 67 height 16
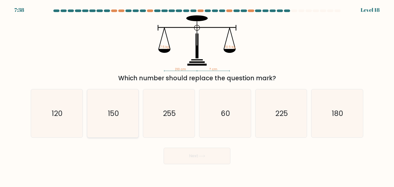
click at [123, 116] on icon "150" at bounding box center [113, 113] width 48 height 48
click at [197, 96] on input "b. 150" at bounding box center [197, 95] width 0 height 3
radio input "true"
click at [206, 153] on button "Next" at bounding box center [197, 156] width 67 height 16
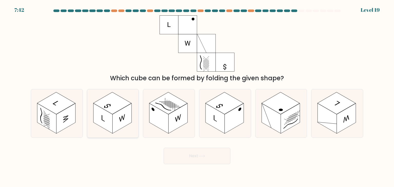
click at [123, 130] on icon at bounding box center [113, 113] width 52 height 48
click at [197, 96] on input "b." at bounding box center [197, 95] width 0 height 3
radio input "true"
click at [185, 155] on button "Next" at bounding box center [197, 156] width 67 height 16
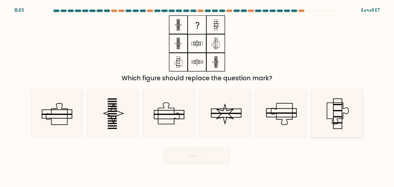
click at [349, 114] on icon at bounding box center [337, 113] width 48 height 48
click at [197, 96] on input "f." at bounding box center [197, 95] width 0 height 3
radio input "true"
click at [216, 157] on button "Next" at bounding box center [197, 156] width 67 height 16
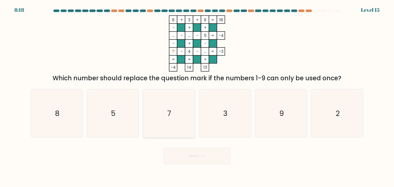
click at [155, 94] on icon "7" at bounding box center [169, 113] width 48 height 48
click at [197, 94] on input "c. 7" at bounding box center [197, 95] width 0 height 3
radio input "true"
click at [212, 157] on button "Next" at bounding box center [197, 156] width 67 height 16
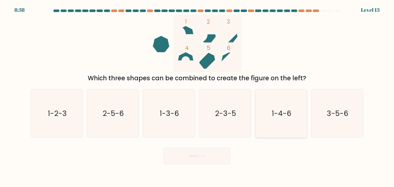
click at [271, 113] on icon "1-4-6" at bounding box center [281, 113] width 48 height 48
click at [197, 96] on input "e. 1-4-6" at bounding box center [197, 95] width 0 height 3
radio input "true"
click at [219, 154] on button "Next" at bounding box center [197, 156] width 67 height 16
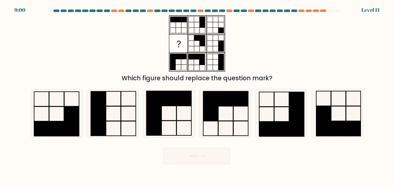
click at [336, 140] on form at bounding box center [197, 86] width 394 height 155
click at [334, 121] on rect at bounding box center [338, 113] width 15 height 15
click at [197, 96] on input "f." at bounding box center [197, 95] width 0 height 3
radio input "true"
click at [210, 157] on button "Next" at bounding box center [197, 156] width 67 height 16
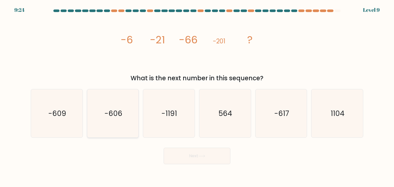
click at [112, 123] on icon "-606" at bounding box center [113, 113] width 48 height 48
click at [197, 96] on input "b. -606" at bounding box center [197, 95] width 0 height 3
radio input "true"
click at [207, 154] on button "Next" at bounding box center [197, 156] width 67 height 16
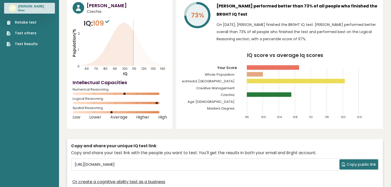
scroll to position [21, 0]
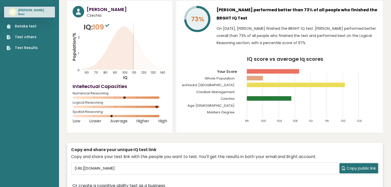
click at [23, 28] on link "Retake test" at bounding box center [22, 26] width 31 height 5
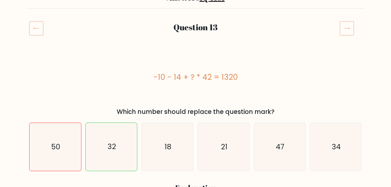
scroll to position [62, 0]
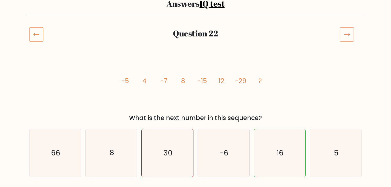
scroll to position [41, 0]
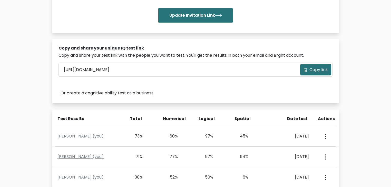
scroll to position [164, 0]
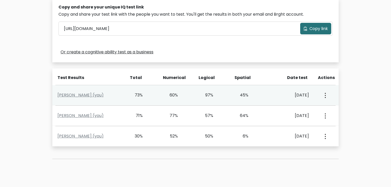
click at [325, 95] on icon "button" at bounding box center [325, 95] width 1 height 5
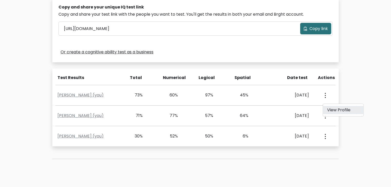
click at [338, 109] on link "View Profile" at bounding box center [343, 110] width 41 height 8
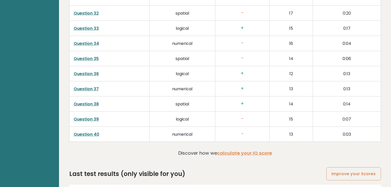
scroll to position [1316, 0]
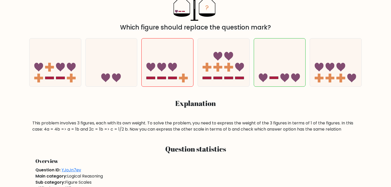
scroll to position [144, 0]
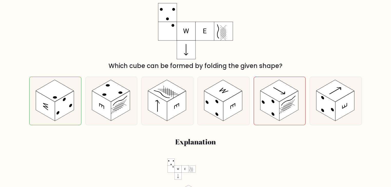
scroll to position [103, 0]
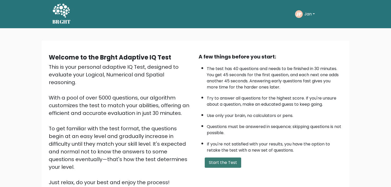
click at [222, 161] on button "Start the Test" at bounding box center [223, 162] width 36 height 10
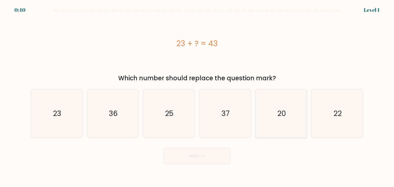
click at [283, 123] on icon "20" at bounding box center [281, 113] width 48 height 48
click at [197, 96] on input "e. 20" at bounding box center [197, 95] width 0 height 3
radio input "true"
click at [217, 158] on button "Next" at bounding box center [197, 156] width 67 height 16
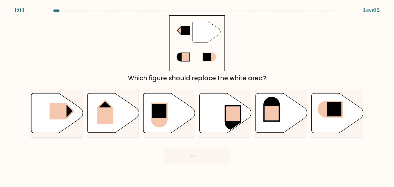
click at [56, 110] on rect at bounding box center [58, 111] width 17 height 17
click at [197, 96] on input "a." at bounding box center [197, 95] width 0 height 3
radio input "true"
click at [207, 158] on button "Next" at bounding box center [197, 156] width 67 height 16
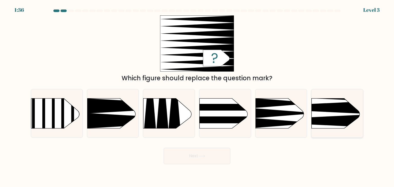
click at [343, 124] on icon at bounding box center [301, 120] width 134 height 13
click at [197, 96] on input "f." at bounding box center [197, 95] width 0 height 3
radio input "true"
click at [215, 164] on button "Next" at bounding box center [197, 156] width 67 height 16
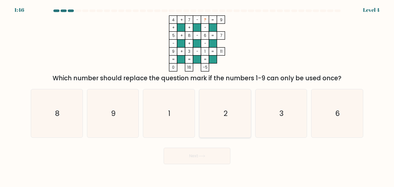
click at [236, 117] on icon "2" at bounding box center [225, 113] width 48 height 48
click at [197, 96] on input "d. 2" at bounding box center [197, 95] width 0 height 3
radio input "true"
click at [193, 159] on button "Next" at bounding box center [197, 156] width 67 height 16
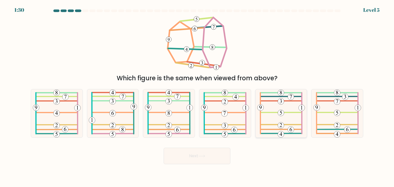
click at [289, 121] on icon at bounding box center [281, 113] width 48 height 48
click at [197, 96] on input "e." at bounding box center [197, 95] width 0 height 3
radio input "true"
click at [198, 154] on button "Next" at bounding box center [197, 156] width 67 height 16
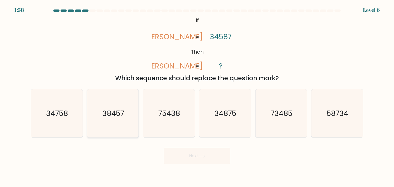
click at [121, 120] on icon "38457" at bounding box center [113, 113] width 48 height 48
click at [197, 96] on input "b. 38457" at bounding box center [197, 95] width 0 height 3
radio input "true"
click at [191, 157] on button "Next" at bounding box center [197, 156] width 67 height 16
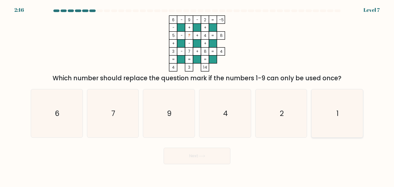
click at [338, 116] on text "1" at bounding box center [338, 113] width 2 height 10
click at [197, 96] on input "f. 1" at bounding box center [197, 95] width 0 height 3
radio input "true"
click at [209, 154] on button "Next" at bounding box center [197, 156] width 67 height 16
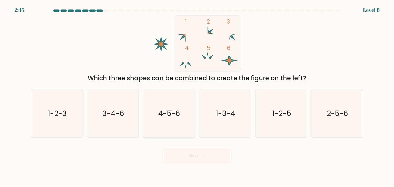
click at [166, 122] on icon "4-5-6" at bounding box center [169, 113] width 48 height 48
click at [197, 96] on input "c. 4-5-6" at bounding box center [197, 95] width 0 height 3
radio input "true"
click at [194, 155] on button "Next" at bounding box center [197, 156] width 67 height 16
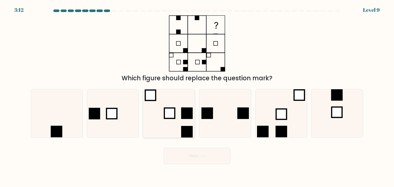
click at [147, 105] on icon at bounding box center [169, 113] width 48 height 48
click at [197, 96] on input "c." at bounding box center [197, 95] width 0 height 3
radio input "true"
click at [62, 129] on rect at bounding box center [57, 132] width 12 height 12
click at [197, 96] on input "a." at bounding box center [197, 95] width 0 height 3
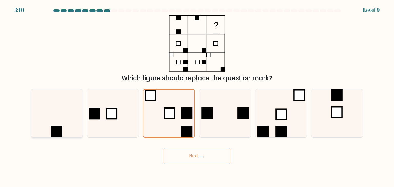
radio input "true"
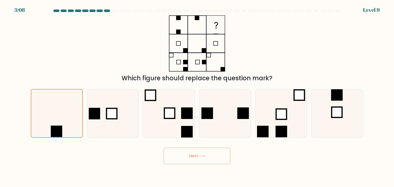
click at [185, 156] on button "Next" at bounding box center [197, 156] width 67 height 16
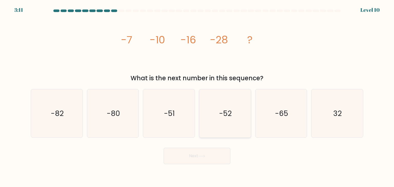
click at [210, 118] on icon "-52" at bounding box center [225, 113] width 48 height 48
click at [197, 96] on input "d. -52" at bounding box center [197, 95] width 0 height 3
radio input "true"
click at [212, 153] on button "Next" at bounding box center [197, 156] width 67 height 16
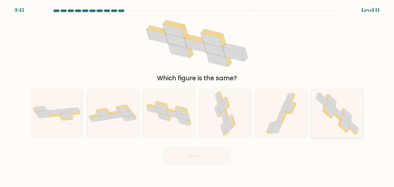
click at [354, 131] on icon at bounding box center [352, 130] width 10 height 8
click at [197, 96] on input "f." at bounding box center [197, 95] width 0 height 3
radio input "true"
click at [216, 157] on button "Next" at bounding box center [197, 156] width 67 height 16
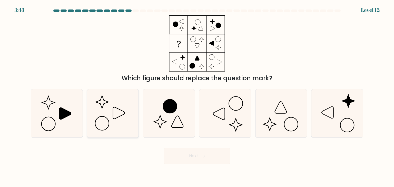
click at [105, 108] on icon at bounding box center [113, 113] width 48 height 48
click at [197, 96] on input "b." at bounding box center [197, 95] width 0 height 3
radio input "true"
click at [67, 117] on icon at bounding box center [57, 113] width 48 height 48
click at [197, 96] on input "a." at bounding box center [197, 95] width 0 height 3
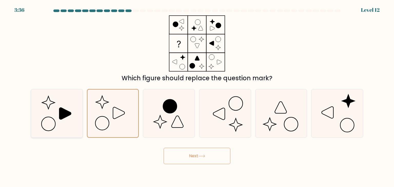
radio input "true"
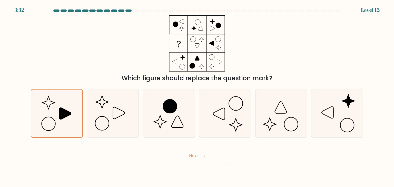
click at [197, 154] on button "Next" at bounding box center [197, 156] width 67 height 16
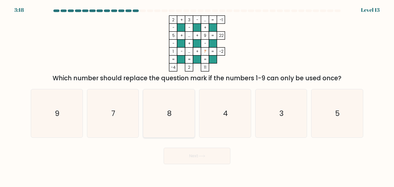
click at [166, 127] on icon "8" at bounding box center [169, 113] width 48 height 48
click at [197, 96] on input "c. 8" at bounding box center [197, 95] width 0 height 3
radio input "true"
click at [216, 150] on button "Next" at bounding box center [197, 156] width 67 height 16
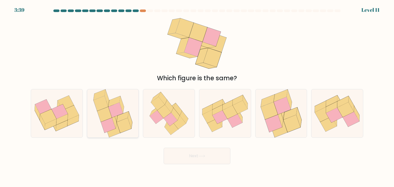
click at [112, 117] on icon at bounding box center [110, 109] width 5 height 17
click at [197, 96] on input "b." at bounding box center [197, 95] width 0 height 3
radio input "true"
click at [187, 154] on button "Next" at bounding box center [197, 156] width 67 height 16
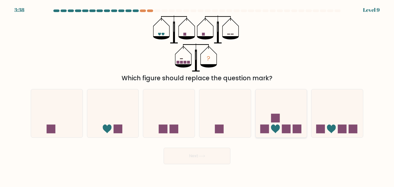
click at [290, 137] on div at bounding box center [281, 113] width 52 height 49
click at [197, 96] on input "e." at bounding box center [197, 95] width 0 height 3
radio input "true"
click at [201, 159] on button "Next" at bounding box center [197, 156] width 67 height 16
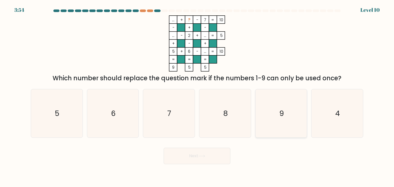
click at [282, 115] on text "9" at bounding box center [281, 113] width 5 height 10
click at [197, 96] on input "e. 9" at bounding box center [197, 95] width 0 height 3
radio input "true"
click at [220, 152] on button "Next" at bounding box center [197, 156] width 67 height 16
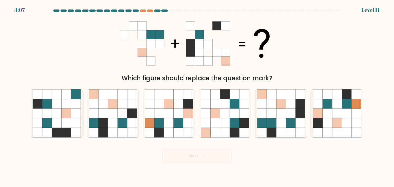
click at [281, 109] on icon at bounding box center [281, 113] width 10 height 10
click at [197, 96] on input "e." at bounding box center [197, 95] width 0 height 3
radio input "true"
click at [219, 156] on button "Next" at bounding box center [197, 156] width 67 height 16
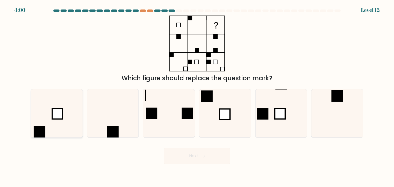
click at [64, 123] on icon at bounding box center [57, 113] width 48 height 48
click at [197, 96] on input "a." at bounding box center [197, 95] width 0 height 3
radio input "true"
click at [197, 157] on button "Next" at bounding box center [197, 156] width 67 height 16
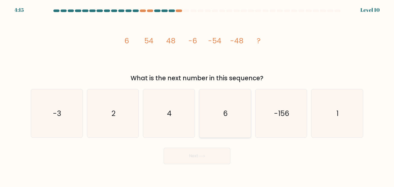
click at [238, 111] on icon "6" at bounding box center [225, 113] width 48 height 48
click at [197, 96] on input "d. 6" at bounding box center [197, 95] width 0 height 3
radio input "true"
click at [214, 161] on button "Next" at bounding box center [197, 156] width 67 height 16
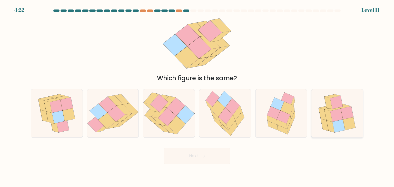
click at [341, 125] on icon at bounding box center [338, 125] width 13 height 13
click at [197, 96] on input "f." at bounding box center [197, 95] width 0 height 3
radio input "true"
click at [214, 152] on button "Next" at bounding box center [197, 156] width 67 height 16
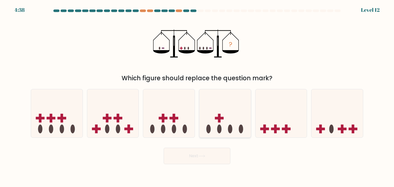
click at [240, 122] on icon at bounding box center [225, 113] width 52 height 43
click at [197, 96] on input "d." at bounding box center [197, 95] width 0 height 3
radio input "true"
click at [223, 151] on button "Next" at bounding box center [197, 156] width 67 height 16
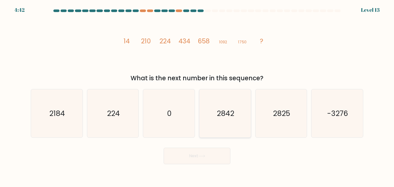
click at [243, 119] on icon "2842" at bounding box center [225, 113] width 48 height 48
click at [197, 96] on input "d. 2842" at bounding box center [197, 95] width 0 height 3
radio input "true"
click at [203, 152] on button "Next" at bounding box center [197, 156] width 67 height 16
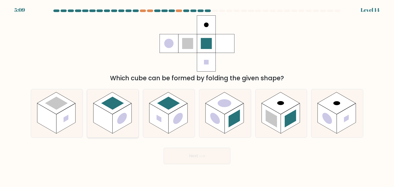
click at [132, 120] on icon at bounding box center [113, 113] width 52 height 48
click at [197, 96] on input "b." at bounding box center [197, 95] width 0 height 3
radio input "true"
click at [190, 150] on button "Next" at bounding box center [197, 156] width 67 height 16
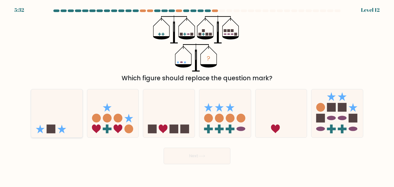
click at [58, 128] on icon at bounding box center [57, 113] width 52 height 43
click at [197, 96] on input "a." at bounding box center [197, 95] width 0 height 3
radio input "true"
click at [198, 155] on button "Next" at bounding box center [197, 156] width 67 height 16
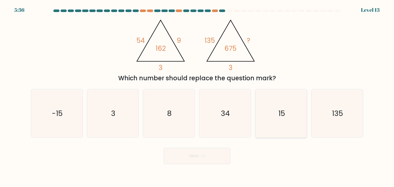
click at [291, 117] on icon "15" at bounding box center [281, 113] width 48 height 48
click at [197, 96] on input "e. 15" at bounding box center [197, 95] width 0 height 3
radio input "true"
click at [212, 157] on button "Next" at bounding box center [197, 156] width 67 height 16
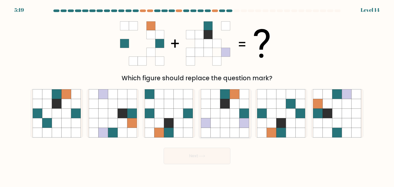
click at [215, 105] on icon at bounding box center [216, 104] width 10 height 10
click at [197, 96] on input "d." at bounding box center [197, 95] width 0 height 3
radio input "true"
click at [337, 126] on icon at bounding box center [337, 123] width 10 height 10
click at [197, 96] on input "f." at bounding box center [197, 95] width 0 height 3
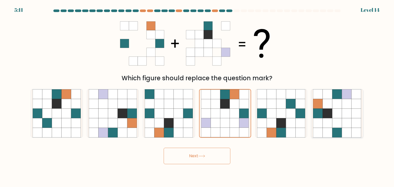
radio input "true"
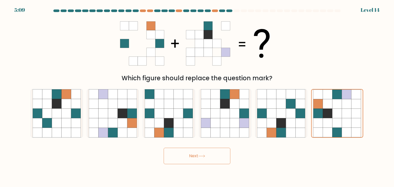
click at [221, 159] on button "Next" at bounding box center [197, 156] width 67 height 16
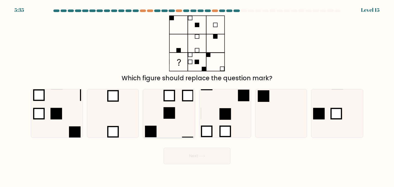
click at [164, 108] on rect at bounding box center [169, 113] width 11 height 11
click at [197, 96] on input "c." at bounding box center [197, 95] width 0 height 3
radio input "true"
click at [226, 157] on button "Next" at bounding box center [197, 156] width 67 height 16
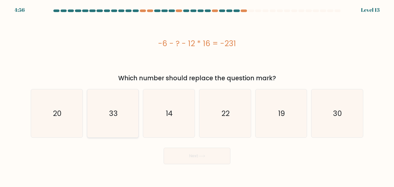
click at [116, 111] on text "33" at bounding box center [113, 113] width 9 height 10
click at [197, 96] on input "b. 33" at bounding box center [197, 95] width 0 height 3
radio input "true"
click at [206, 154] on button "Next" at bounding box center [197, 156] width 67 height 16
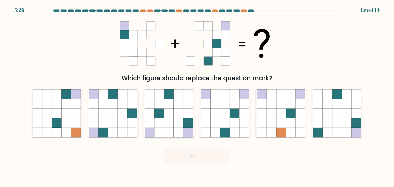
click at [173, 114] on icon at bounding box center [169, 113] width 10 height 10
click at [197, 96] on input "c." at bounding box center [197, 95] width 0 height 3
radio input "true"
click at [205, 157] on icon at bounding box center [201, 156] width 7 height 3
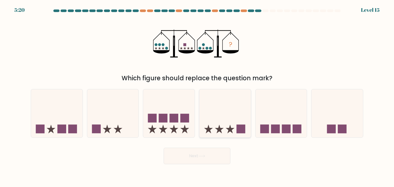
click at [233, 124] on icon at bounding box center [225, 113] width 52 height 43
click at [197, 96] on input "d." at bounding box center [197, 95] width 0 height 3
radio input "true"
click at [215, 155] on button "Next" at bounding box center [197, 156] width 67 height 16
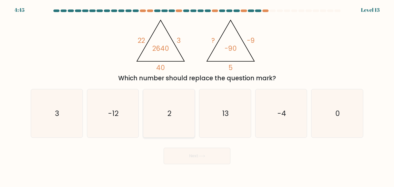
click at [167, 109] on text "2" at bounding box center [169, 113] width 4 height 10
click at [197, 96] on input "c. 2" at bounding box center [197, 95] width 0 height 3
radio input "true"
click at [216, 157] on button "Next" at bounding box center [197, 156] width 67 height 16
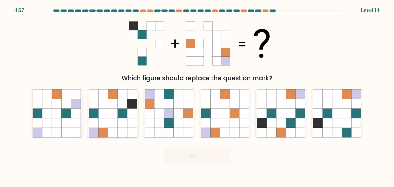
click at [131, 121] on icon at bounding box center [132, 123] width 10 height 10
click at [197, 96] on input "b." at bounding box center [197, 95] width 0 height 3
radio input "true"
click at [209, 157] on button "Next" at bounding box center [197, 156] width 67 height 16
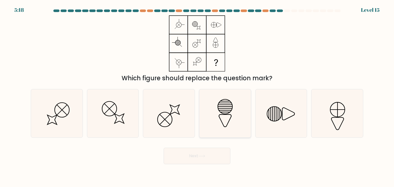
click at [234, 113] on icon at bounding box center [225, 113] width 48 height 48
click at [197, 96] on input "d." at bounding box center [197, 95] width 0 height 3
radio input "true"
click at [208, 154] on button "Next" at bounding box center [197, 156] width 67 height 16
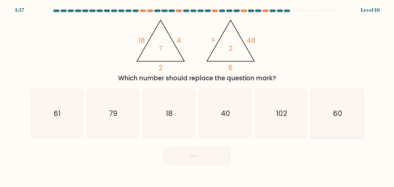
click at [324, 119] on icon "60" at bounding box center [337, 113] width 48 height 48
click at [197, 96] on input "f. 60" at bounding box center [197, 95] width 0 height 3
radio input "true"
click at [212, 156] on button "Next" at bounding box center [197, 156] width 67 height 16
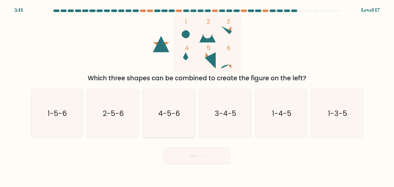
click at [183, 118] on icon "4-5-6" at bounding box center [169, 113] width 48 height 48
click at [197, 96] on input "c. 4-5-6" at bounding box center [197, 95] width 0 height 3
radio input "true"
click at [214, 151] on button "Next" at bounding box center [197, 156] width 67 height 16
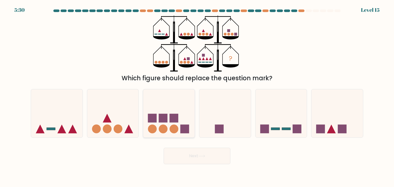
click at [167, 122] on icon at bounding box center [169, 113] width 52 height 43
click at [197, 96] on input "c." at bounding box center [197, 95] width 0 height 3
radio input "true"
click at [207, 153] on button "Next" at bounding box center [197, 156] width 67 height 16
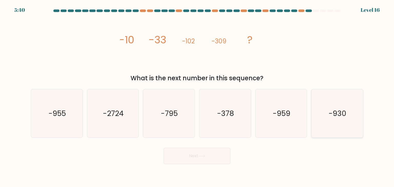
click at [345, 113] on text "-930" at bounding box center [338, 113] width 18 height 10
click at [197, 96] on input "f. -930" at bounding box center [197, 95] width 0 height 3
radio input "true"
drag, startPoint x: 217, startPoint y: 157, endPoint x: 229, endPoint y: 157, distance: 12.3
click at [217, 157] on button "Next" at bounding box center [197, 156] width 67 height 16
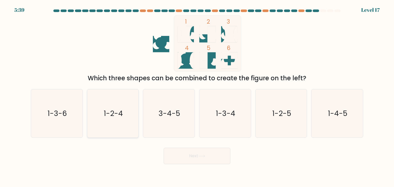
click at [104, 107] on icon "1-2-4" at bounding box center [113, 113] width 48 height 48
click at [197, 96] on input "b. 1-2-4" at bounding box center [197, 95] width 0 height 3
radio input "true"
click at [202, 157] on icon at bounding box center [201, 156] width 7 height 3
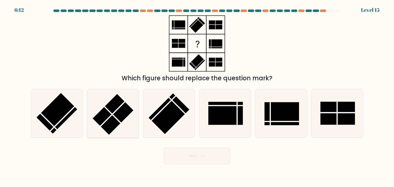
click at [119, 114] on rect at bounding box center [113, 114] width 41 height 41
click at [197, 96] on input "b." at bounding box center [197, 95] width 0 height 3
radio input "true"
click at [208, 158] on button "Next" at bounding box center [197, 156] width 67 height 16
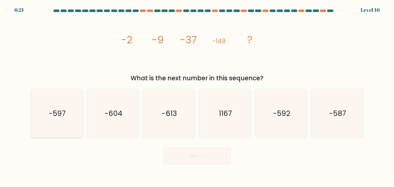
click at [64, 111] on text "-597" at bounding box center [57, 113] width 17 height 10
click at [197, 96] on input "a. -597" at bounding box center [197, 95] width 0 height 3
radio input "true"
click at [189, 158] on button "Next" at bounding box center [197, 156] width 67 height 16
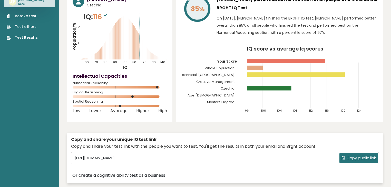
scroll to position [41, 0]
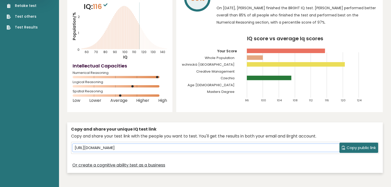
drag, startPoint x: 198, startPoint y: 149, endPoint x: 147, endPoint y: 139, distance: 51.8
click at [144, 139] on div "Copy and share your unique IQ test link Copy and share your test link with the …" at bounding box center [224, 147] width 315 height 51
click at [180, 148] on input "[URL][DOMAIN_NAME]" at bounding box center [206, 148] width 267 height 8
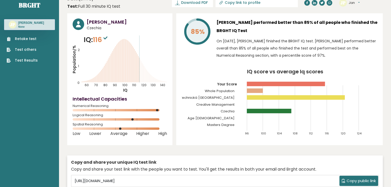
scroll to position [0, 0]
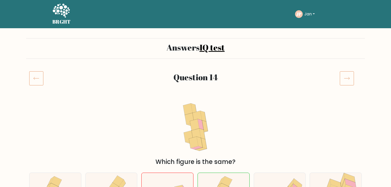
scroll to position [82, 0]
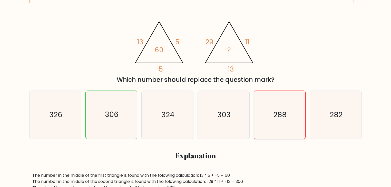
scroll to position [82, 0]
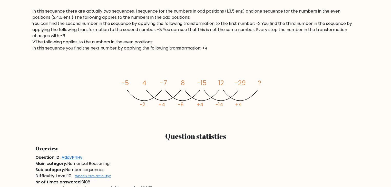
scroll to position [205, 0]
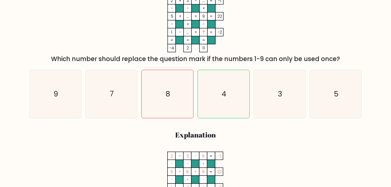
scroll to position [103, 0]
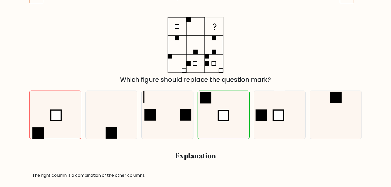
scroll to position [62, 0]
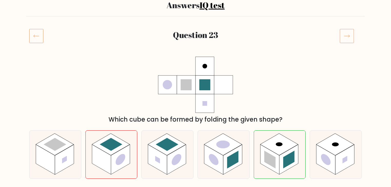
scroll to position [62, 0]
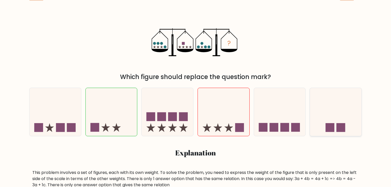
scroll to position [62, 0]
